Goal: Information Seeking & Learning: Learn about a topic

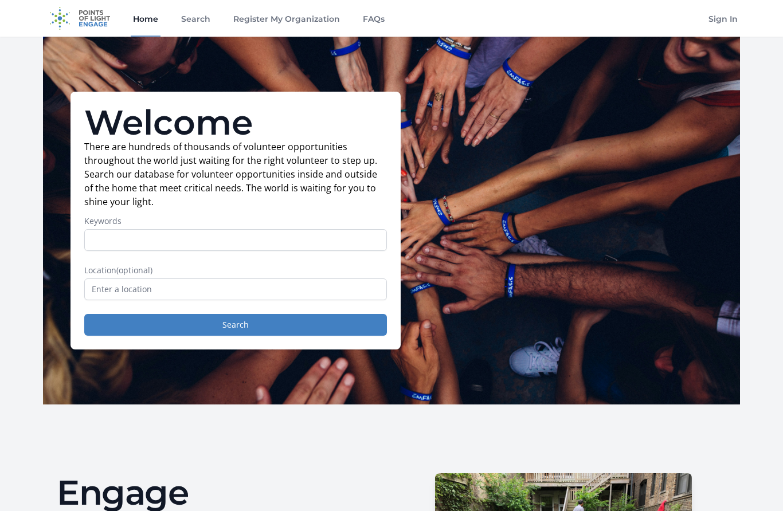
click at [110, 326] on button "Search" at bounding box center [235, 325] width 303 height 22
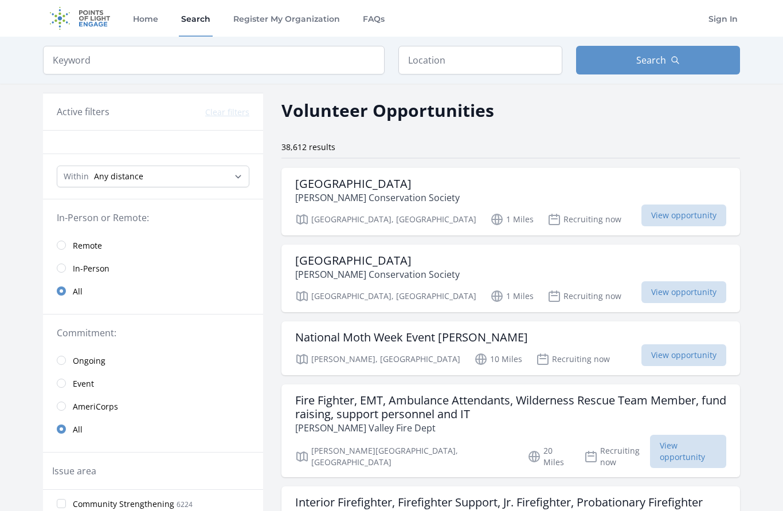
click at [60, 265] on input "radio" at bounding box center [61, 268] width 9 height 9
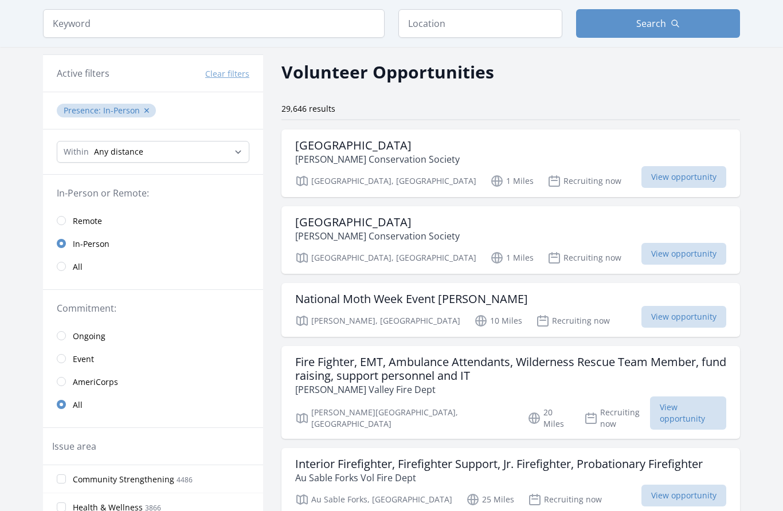
scroll to position [41, 0]
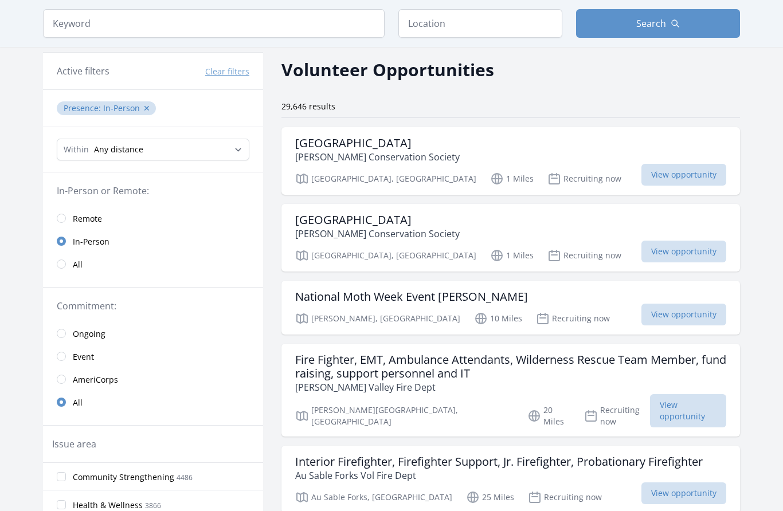
click at [710, 175] on span "View opportunity" at bounding box center [683, 175] width 85 height 22
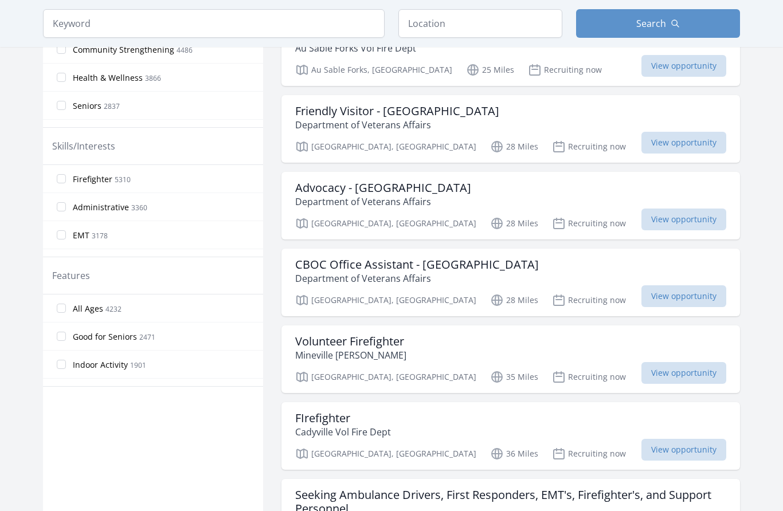
scroll to position [468, 0]
click at [711, 137] on span "View opportunity" at bounding box center [683, 143] width 85 height 22
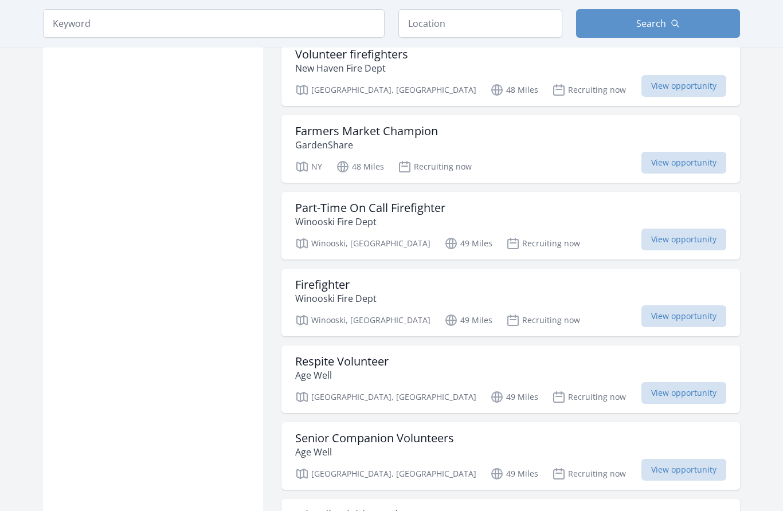
scroll to position [2613, 0]
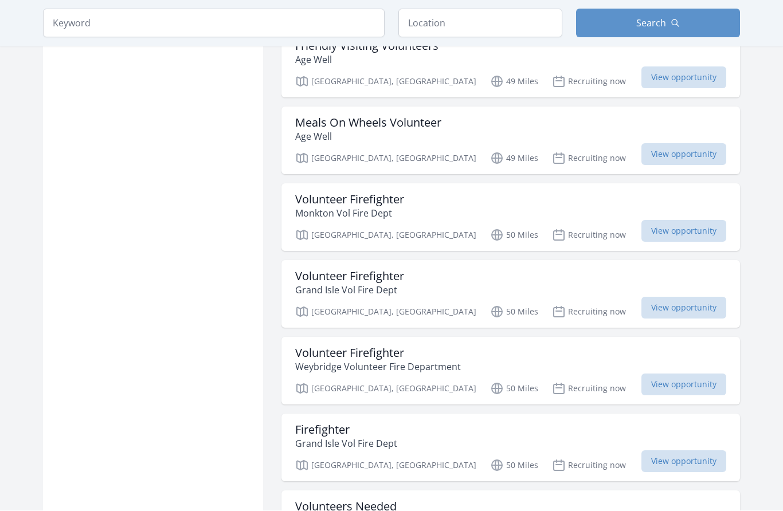
scroll to position [3091, 0]
